Goal: Complete application form

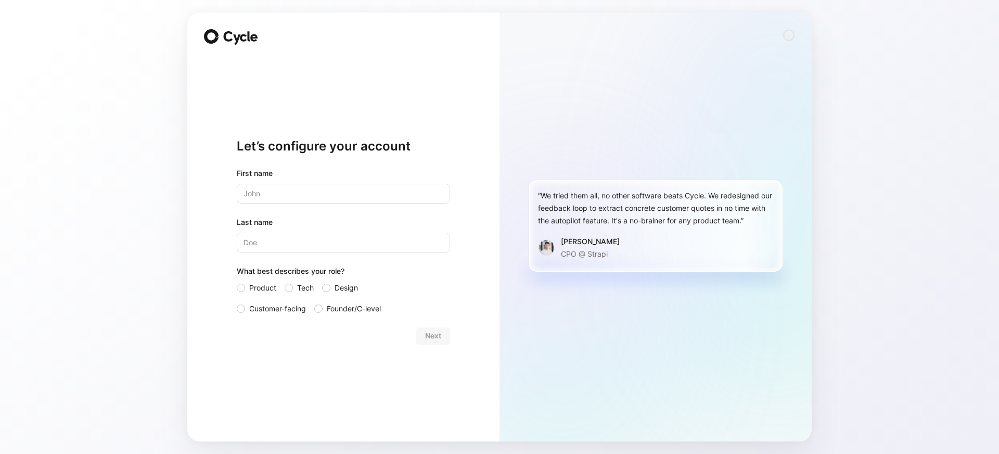
click at [328, 194] on input "text" at bounding box center [343, 194] width 213 height 20
type input "[PERSON_NAME]"
click at [305, 233] on input "Last name" at bounding box center [343, 243] width 213 height 20
type input "Ranty"
click at [339, 292] on span "Design" at bounding box center [346, 287] width 23 height 12
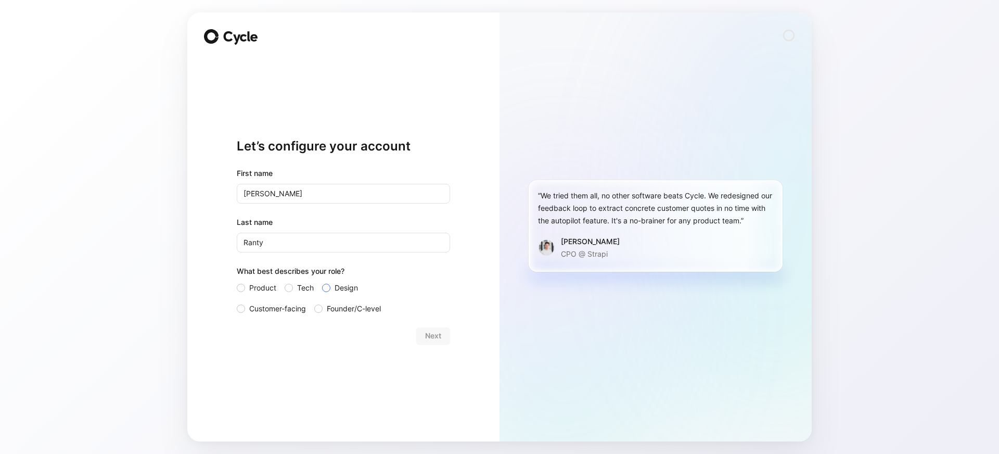
click at [322, 281] on input "Design" at bounding box center [322, 281] width 0 height 0
click at [434, 339] on span "Next" at bounding box center [433, 335] width 16 height 12
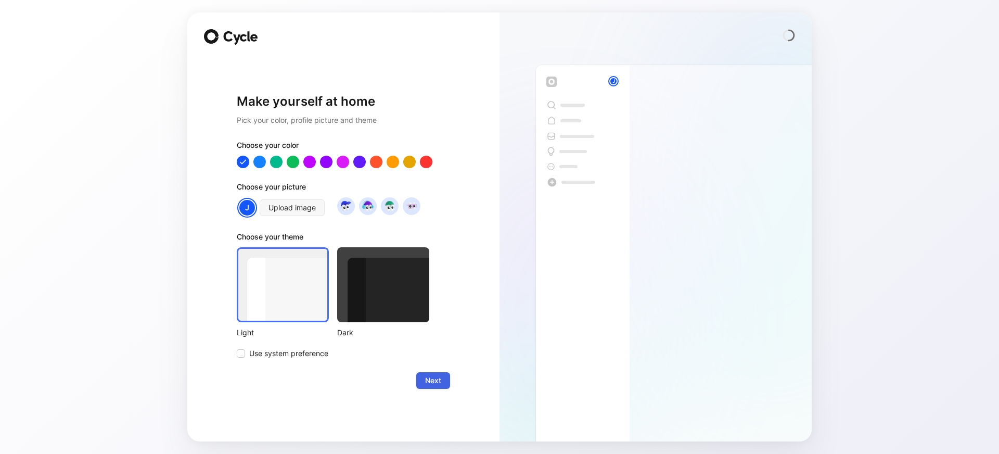
click at [432, 377] on span "Next" at bounding box center [433, 380] width 16 height 12
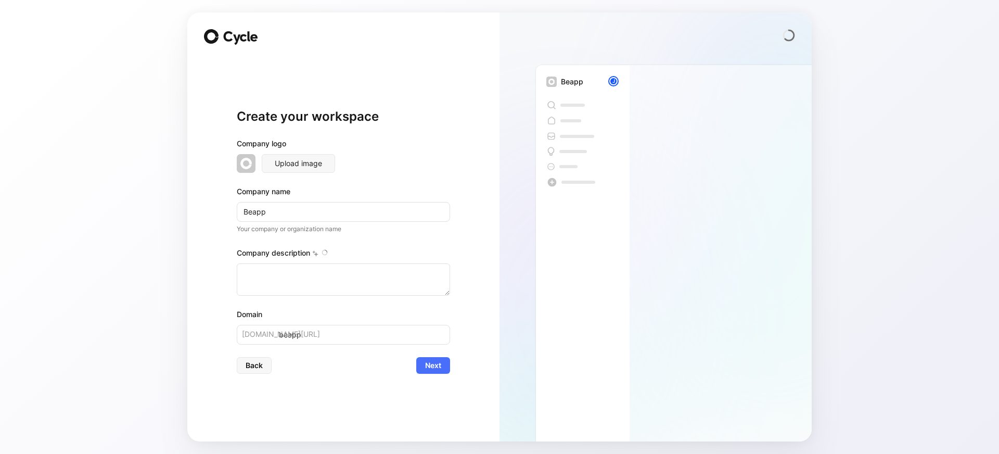
type textarea "BeApp is a Nantes-based company that specializes in mobile application developm…"
click at [435, 362] on span "Next" at bounding box center [433, 365] width 16 height 12
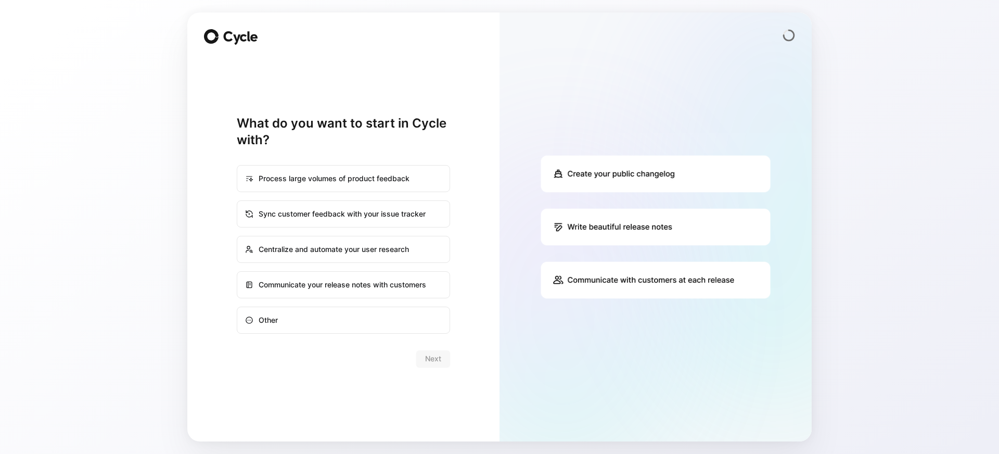
click at [404, 276] on div "Communicate your release notes with customers" at bounding box center [343, 284] width 211 height 25
click at [238, 272] on input "Communicate your release notes with customers" at bounding box center [237, 272] width 1 height 1
radio input "true"
click at [428, 352] on span "Next" at bounding box center [433, 358] width 16 height 12
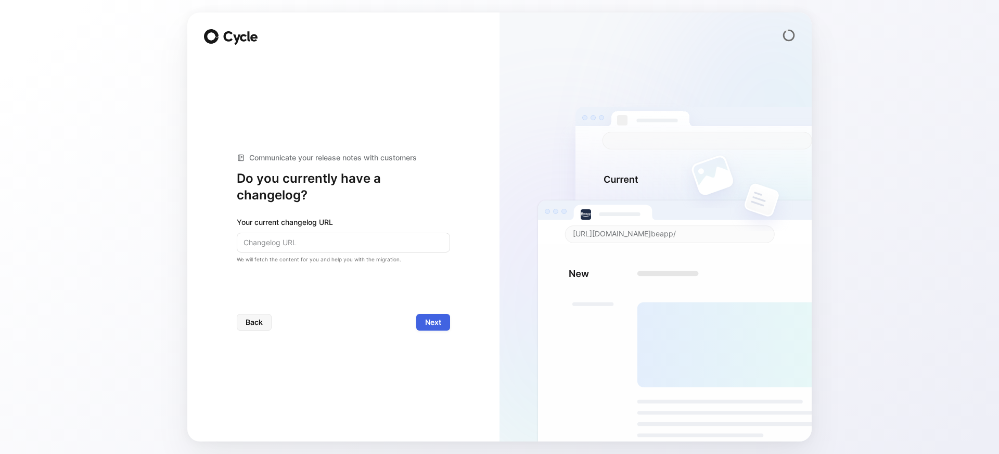
click at [434, 323] on span "Next" at bounding box center [433, 322] width 16 height 12
